Goal: Task Accomplishment & Management: Manage account settings

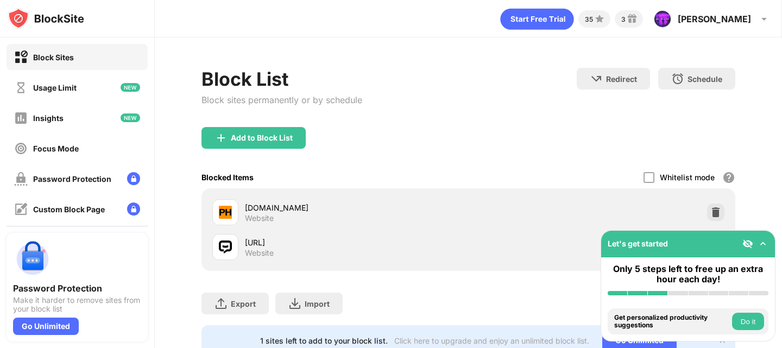
click at [767, 243] on img at bounding box center [763, 244] width 11 height 11
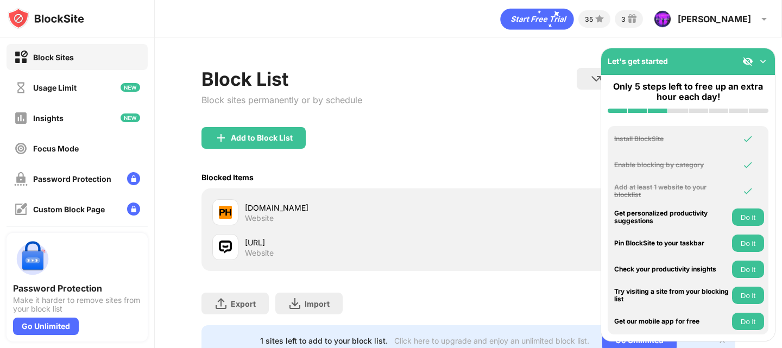
click at [761, 59] on img at bounding box center [763, 61] width 11 height 11
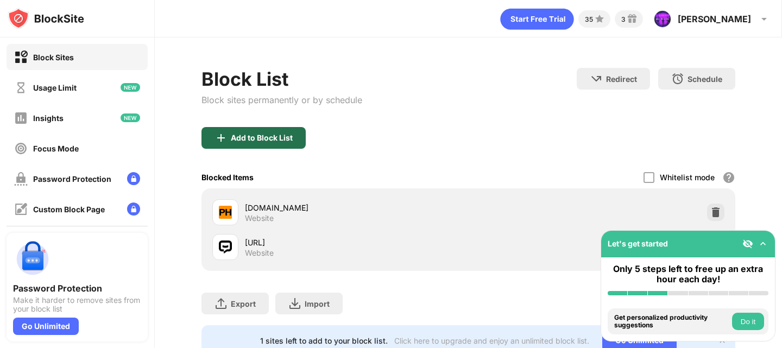
click at [273, 142] on div "Add to Block List" at bounding box center [254, 138] width 104 height 22
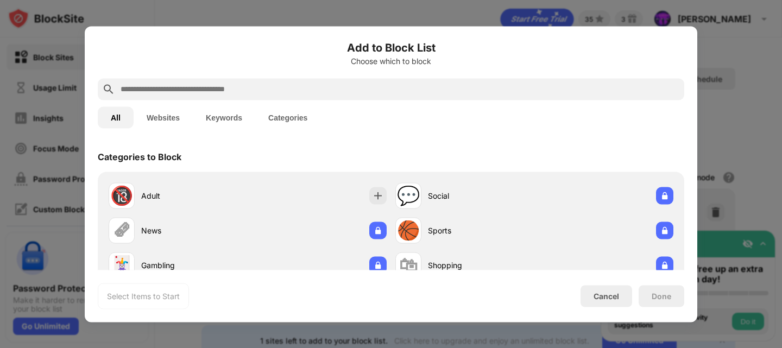
click at [253, 91] on input "text" at bounding box center [400, 89] width 561 height 13
paste input "**********"
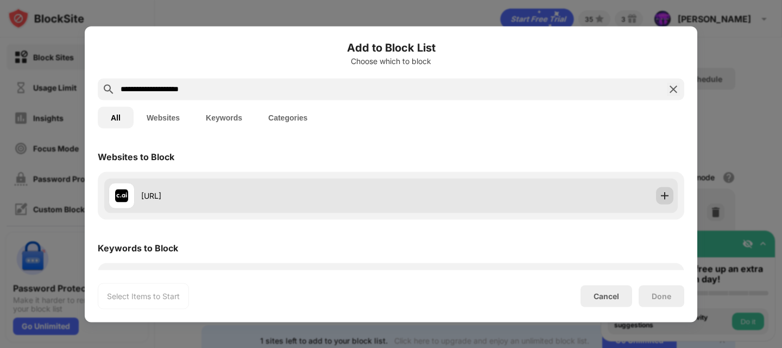
type input "**********"
click at [664, 196] on div at bounding box center [664, 195] width 17 height 17
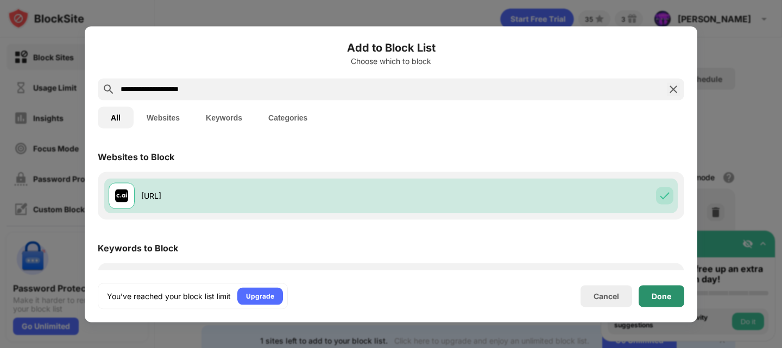
click at [657, 296] on div "Done" at bounding box center [662, 296] width 20 height 9
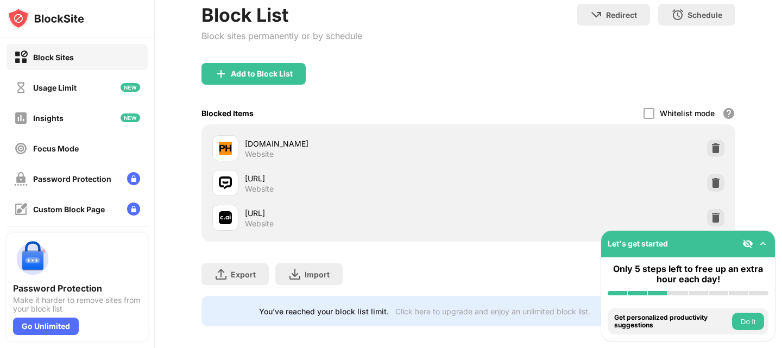
scroll to position [80, 0]
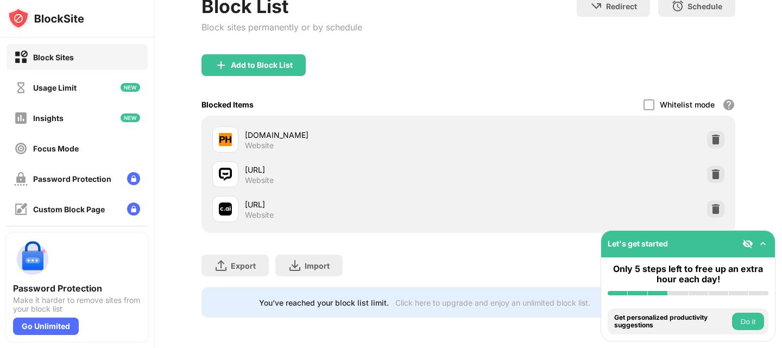
click at [760, 246] on img at bounding box center [763, 244] width 11 height 11
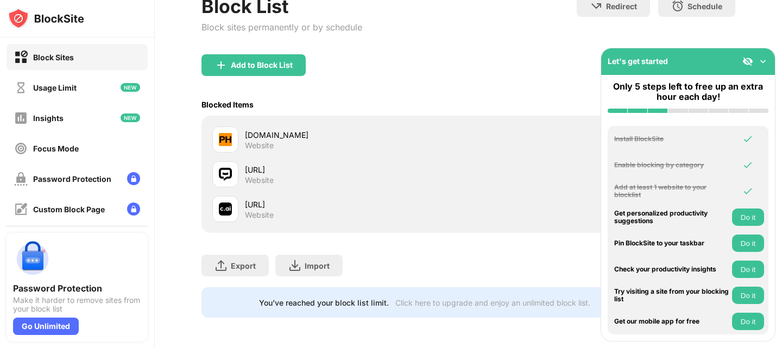
scroll to position [128, 0]
